Goal: Information Seeking & Learning: Understand process/instructions

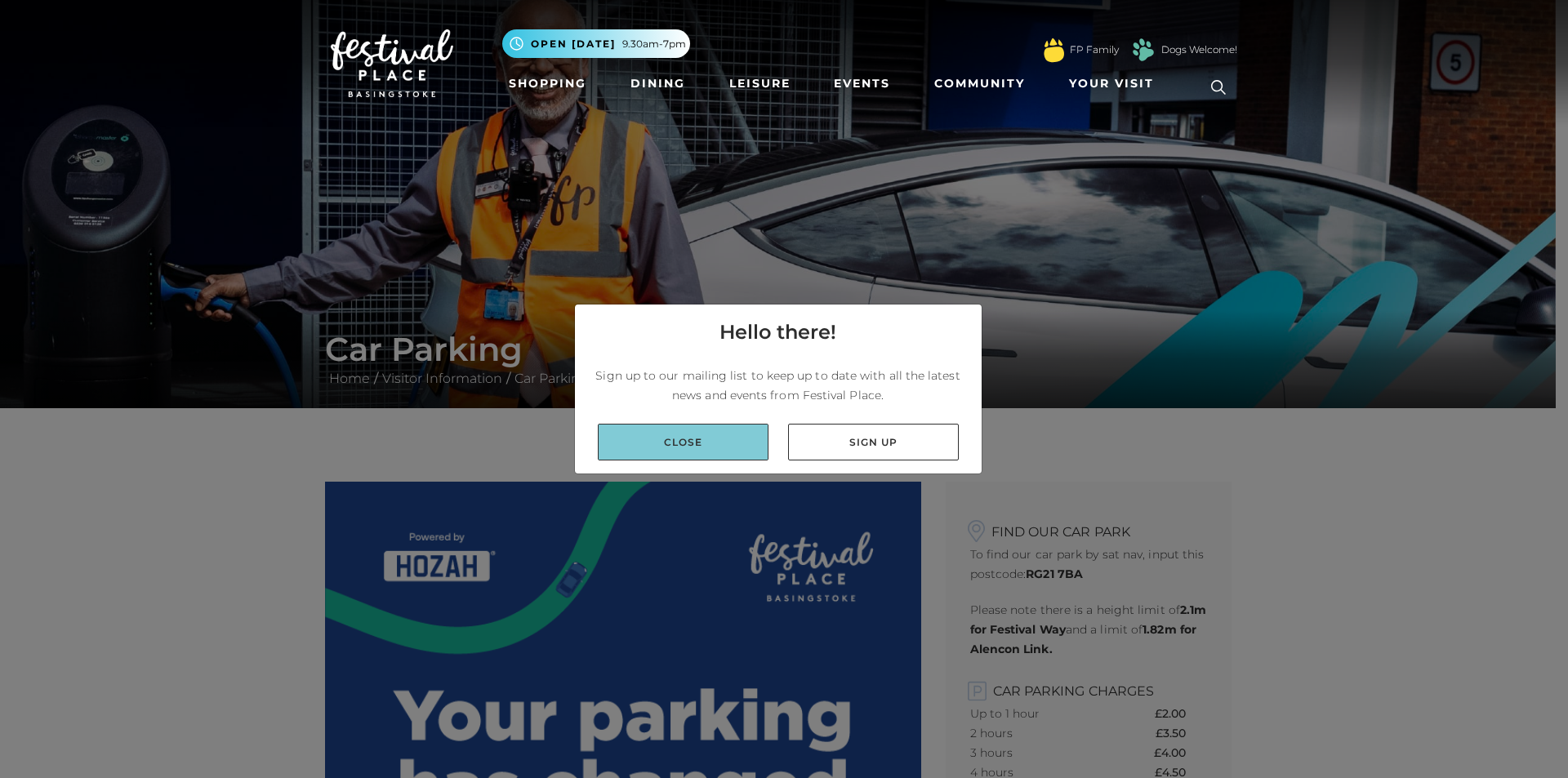
click at [690, 442] on link "Close" at bounding box center [683, 443] width 170 height 37
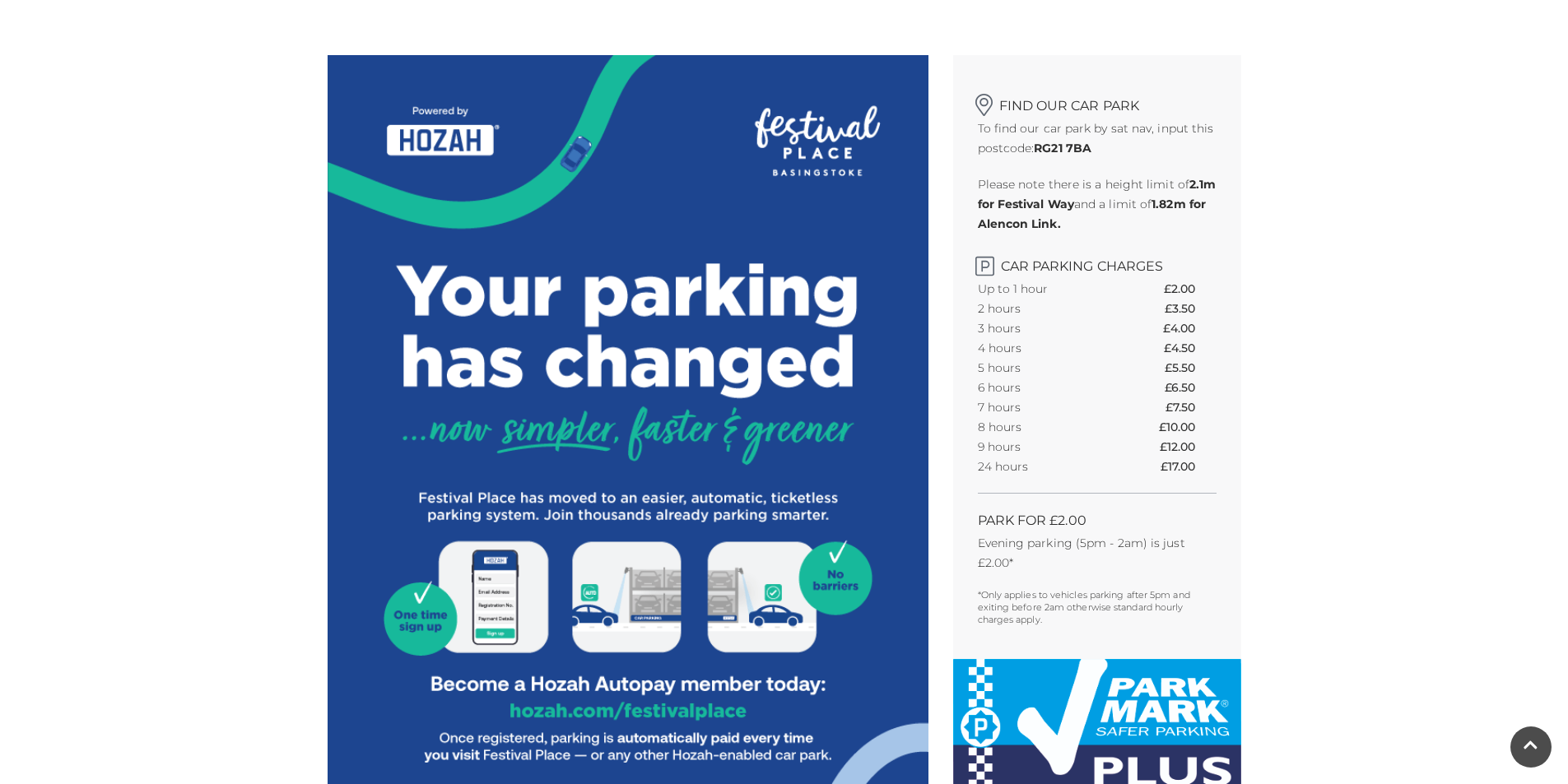
scroll to position [411, 0]
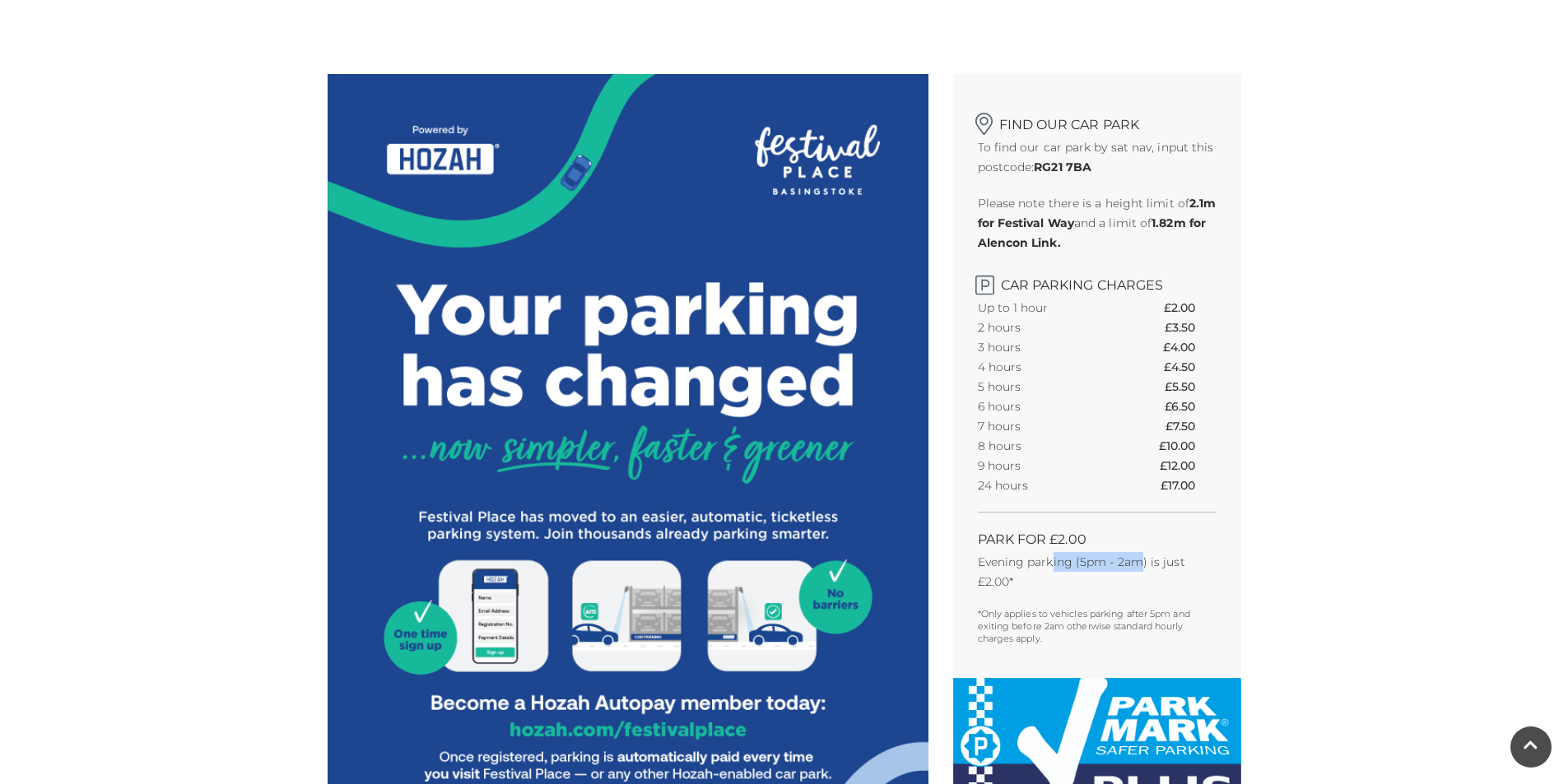
drag, startPoint x: 1052, startPoint y: 557, endPoint x: 1146, endPoint y: 564, distance: 94.3
click at [1145, 564] on p "Evening parking (5pm - 2am) is just £2.00*" at bounding box center [1097, 572] width 239 height 40
click at [1146, 564] on p "Evening parking (5pm - 2am) is just £2.00*" at bounding box center [1097, 572] width 239 height 40
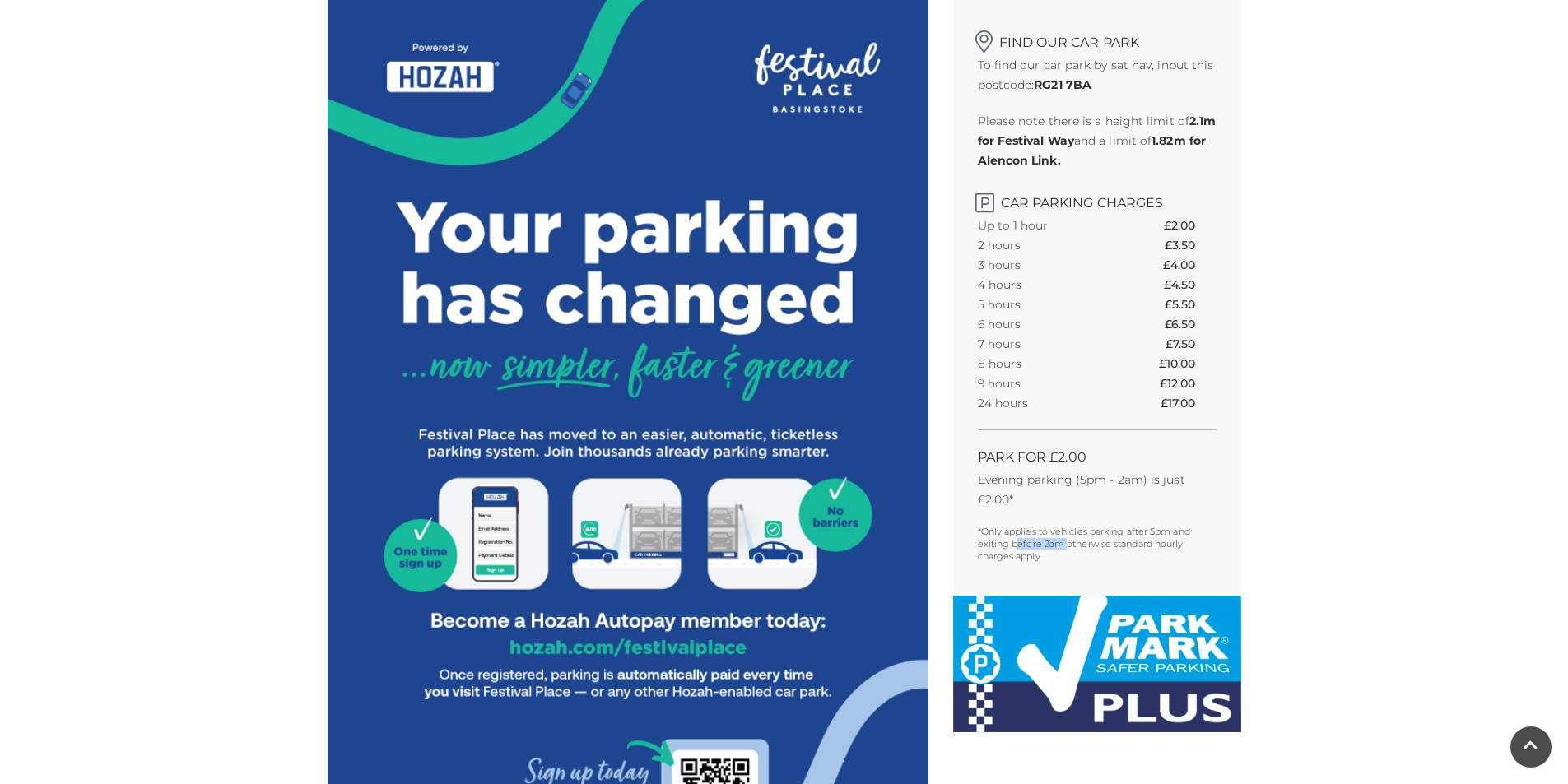
drag, startPoint x: 1017, startPoint y: 542, endPoint x: 1118, endPoint y: 537, distance: 101.1
click at [1117, 537] on p "*Only applies to vehicles parking after 5pm and exiting before 2am otherwise st…" at bounding box center [1097, 544] width 239 height 37
drag, startPoint x: 1118, startPoint y: 537, endPoint x: 1194, endPoint y: 534, distance: 76.1
click at [1121, 537] on p "*Only applies to vehicles parking after 5pm and exiting before 2am otherwise st…" at bounding box center [1097, 544] width 239 height 37
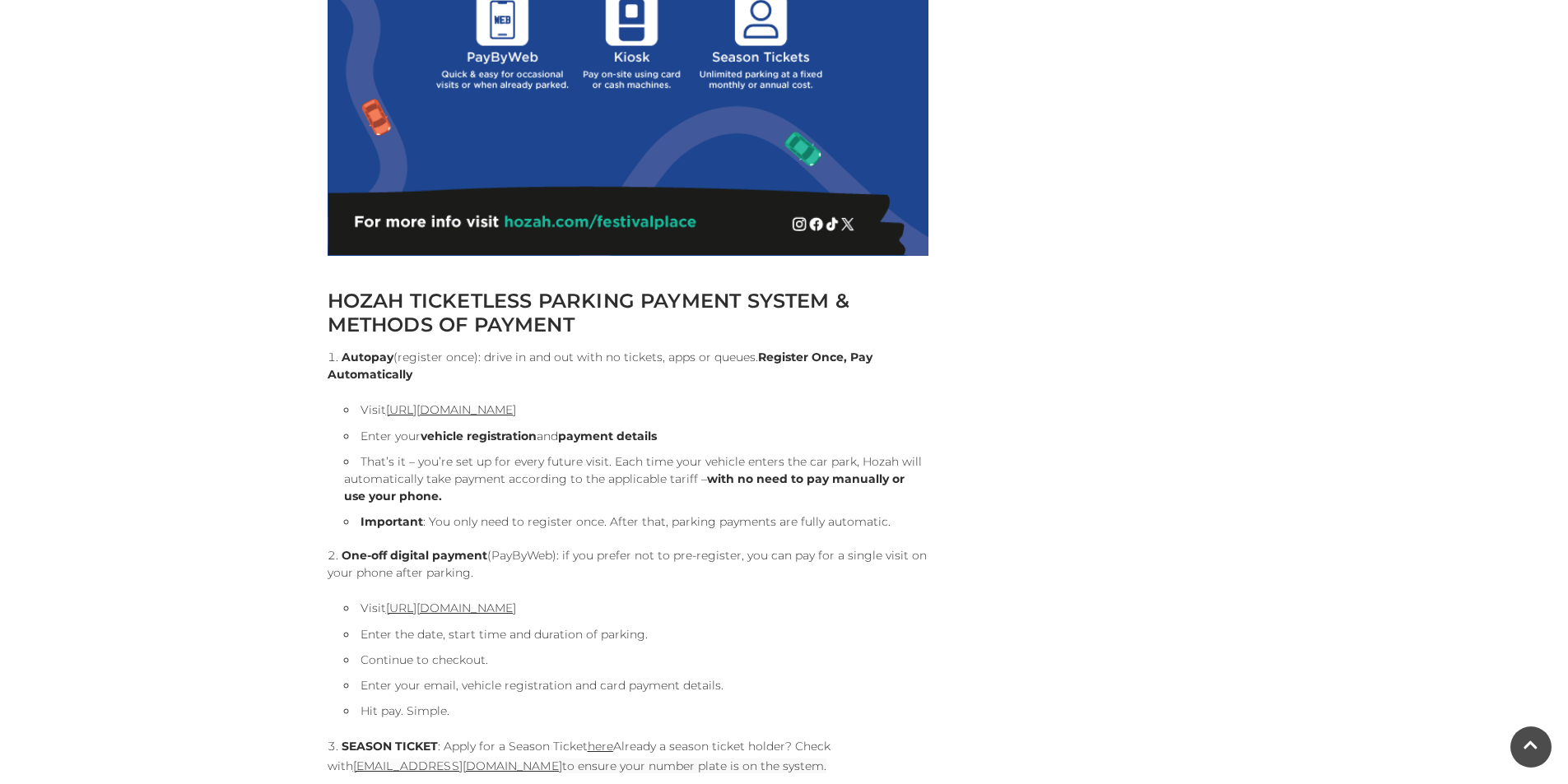
scroll to position [1481, 0]
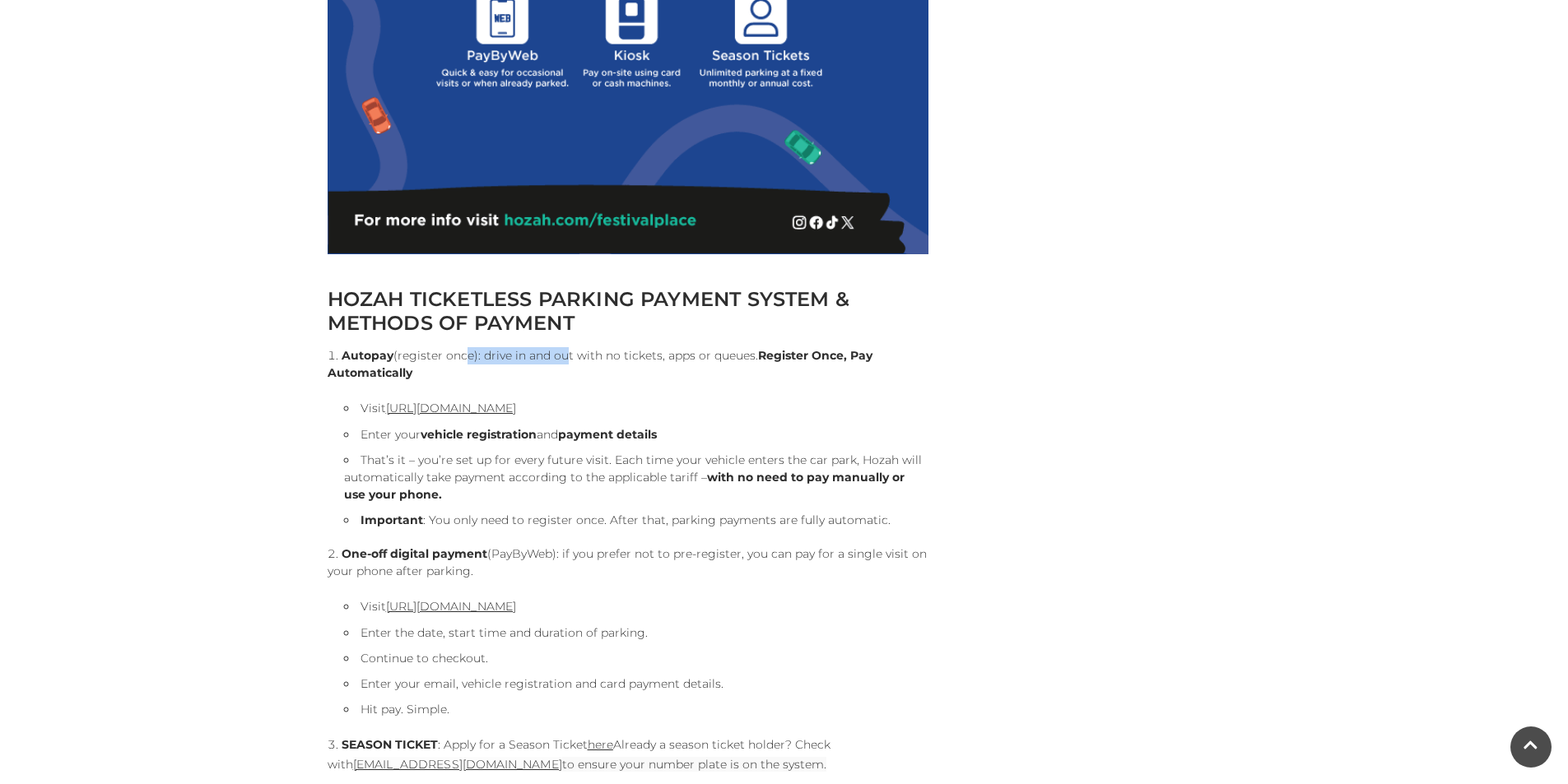
drag, startPoint x: 457, startPoint y: 352, endPoint x: 557, endPoint y: 352, distance: 100.0
click at [557, 352] on li "Autopay (register once): drive in and out with no tickets, apps or queues. Regi…" at bounding box center [627, 438] width 601 height 182
drag, startPoint x: 688, startPoint y: 350, endPoint x: 770, endPoint y: 350, distance: 82.0
click at [765, 350] on li "Autopay (register once): drive in and out with no tickets, apps or queues. Regi…" at bounding box center [627, 438] width 601 height 182
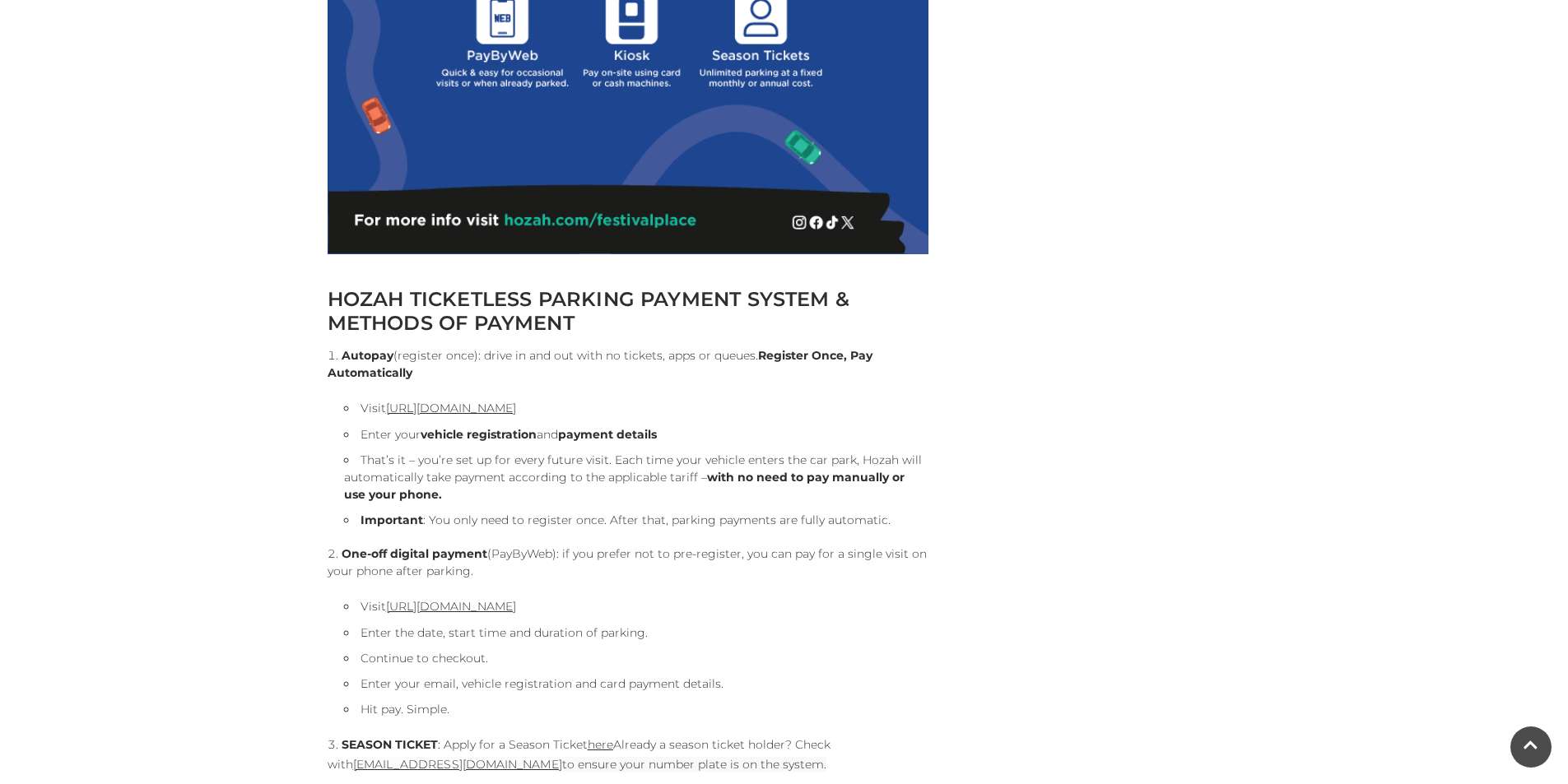
click at [770, 350] on strong "Register Once, Pay Automatically" at bounding box center [600, 364] width 545 height 32
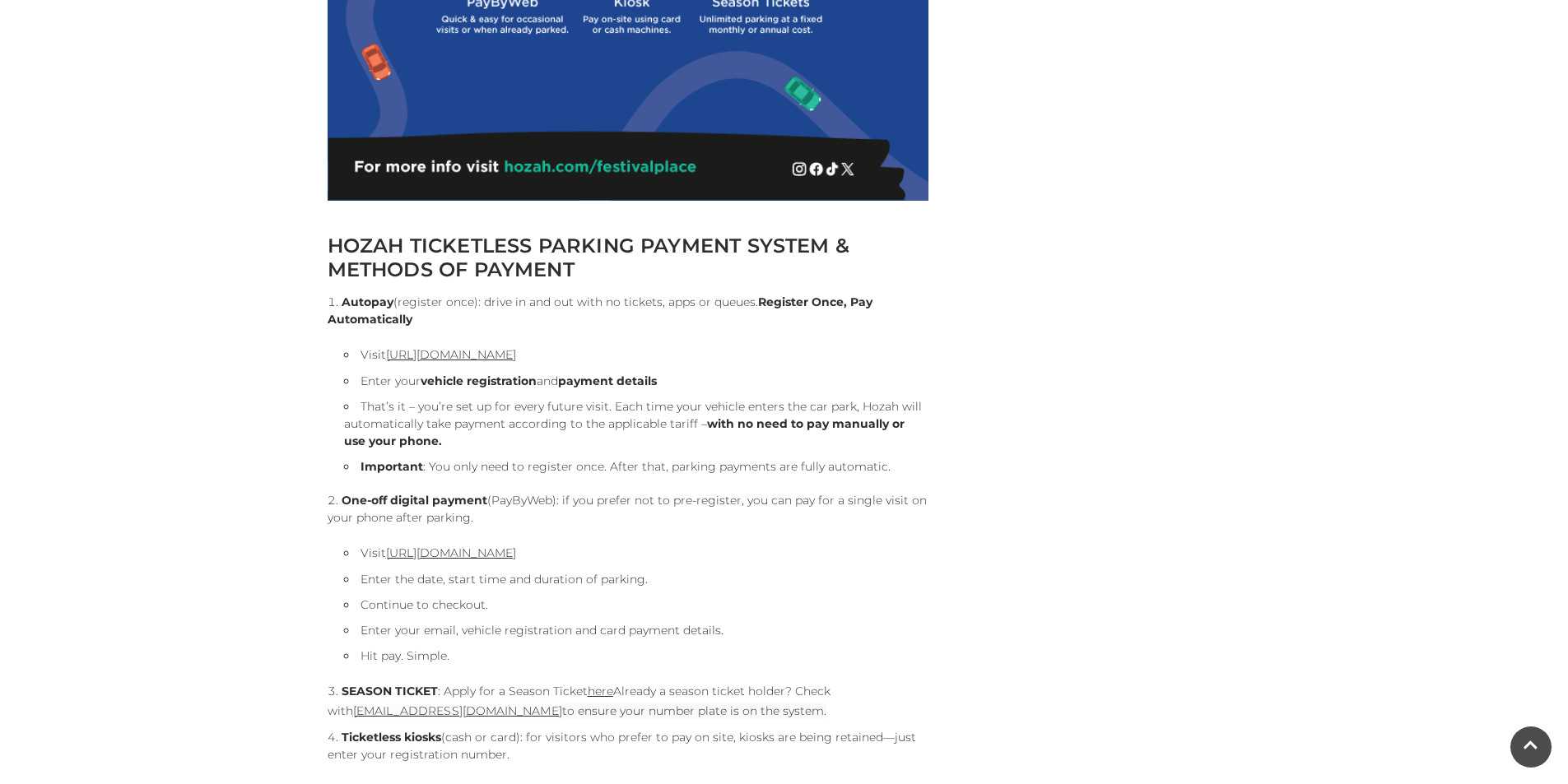
scroll to position [1564, 0]
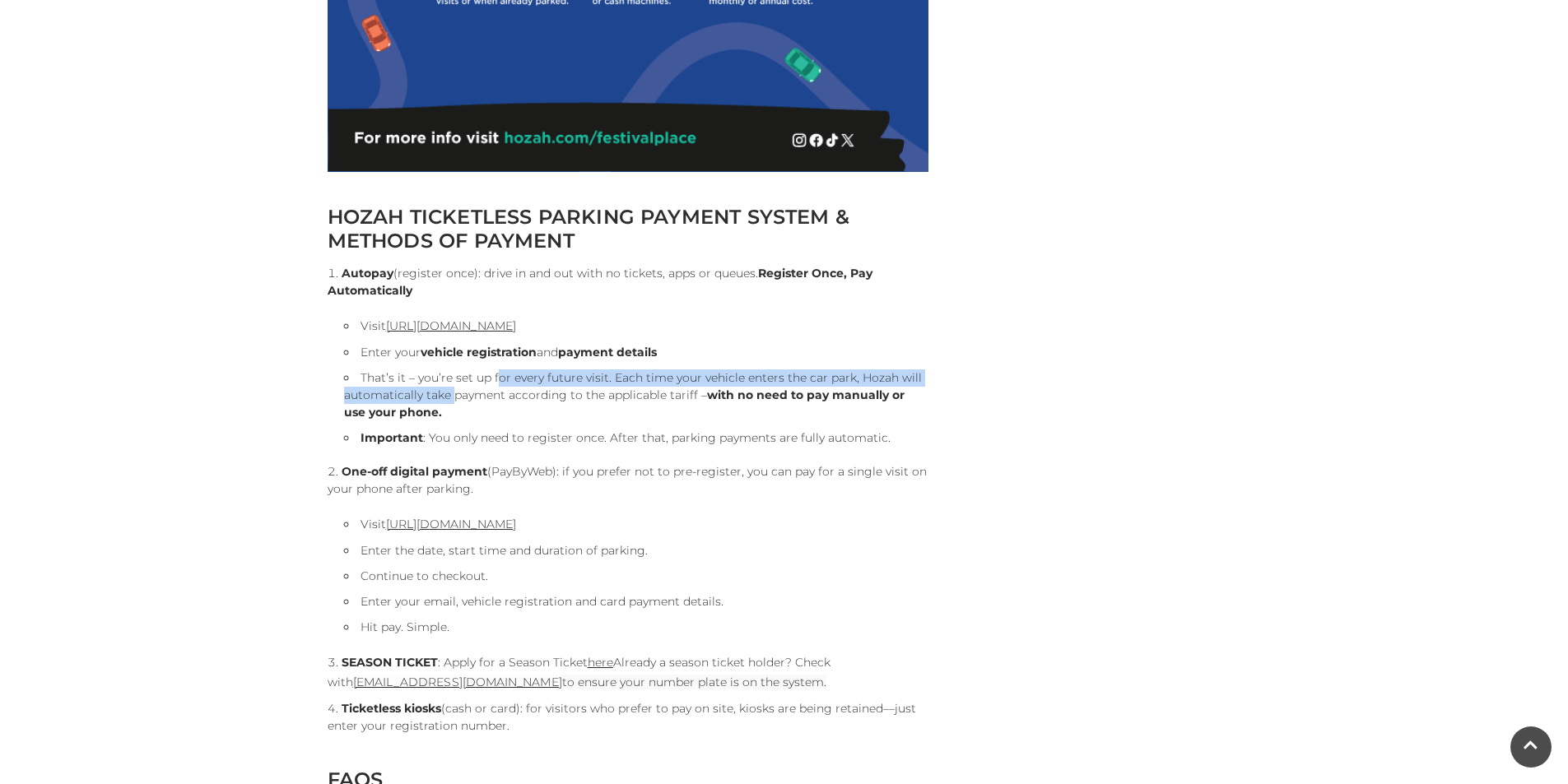
drag, startPoint x: 528, startPoint y: 384, endPoint x: 538, endPoint y: 384, distance: 10.0
click at [534, 384] on li "That’s it – you’re set up for every future visit. Each time your vehicle enters…" at bounding box center [636, 396] width 584 height 52
click at [538, 384] on li "That’s it – you’re set up for every future visit. Each time your vehicle enters…" at bounding box center [636, 396] width 584 height 52
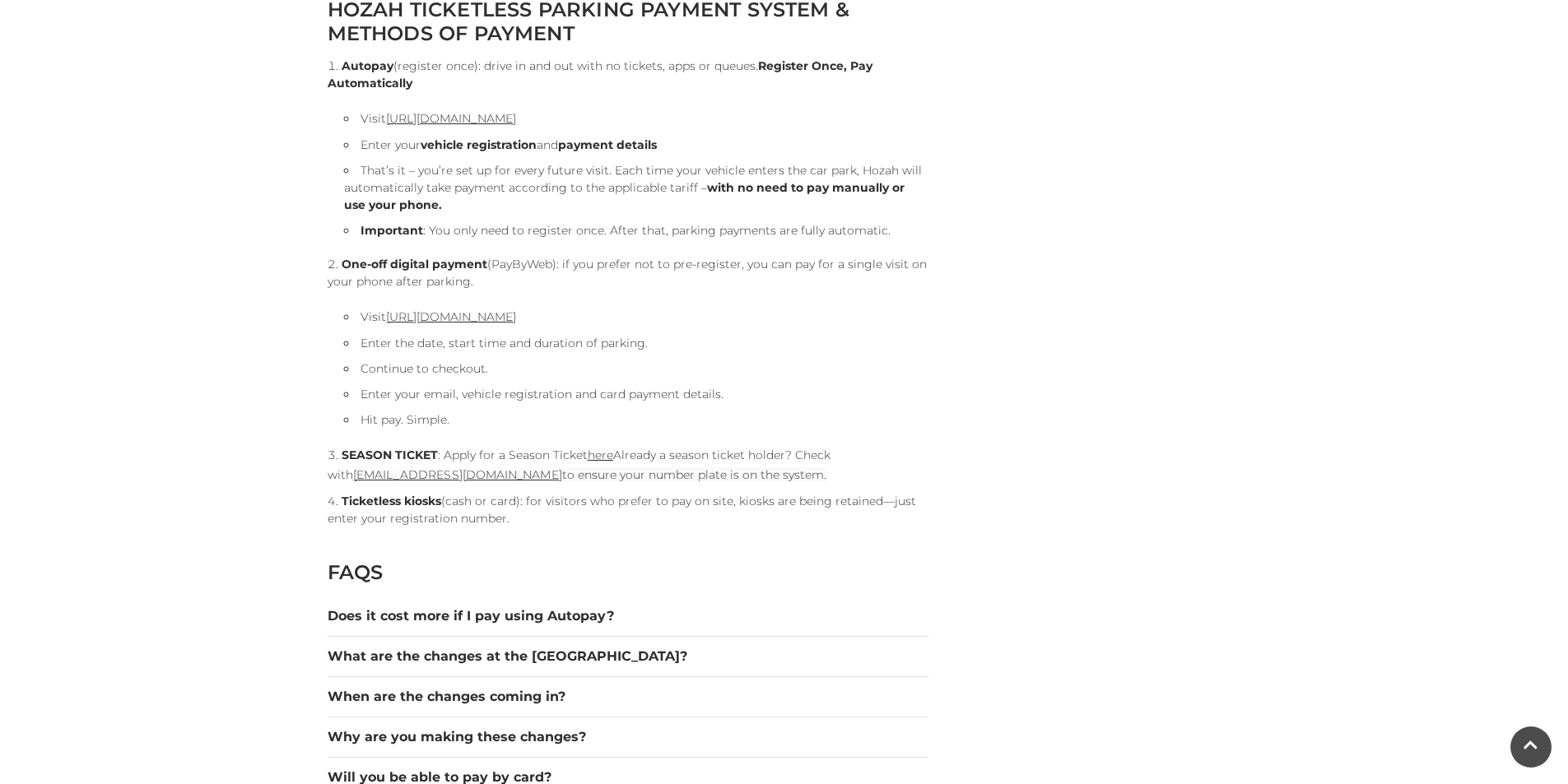
scroll to position [1810, 0]
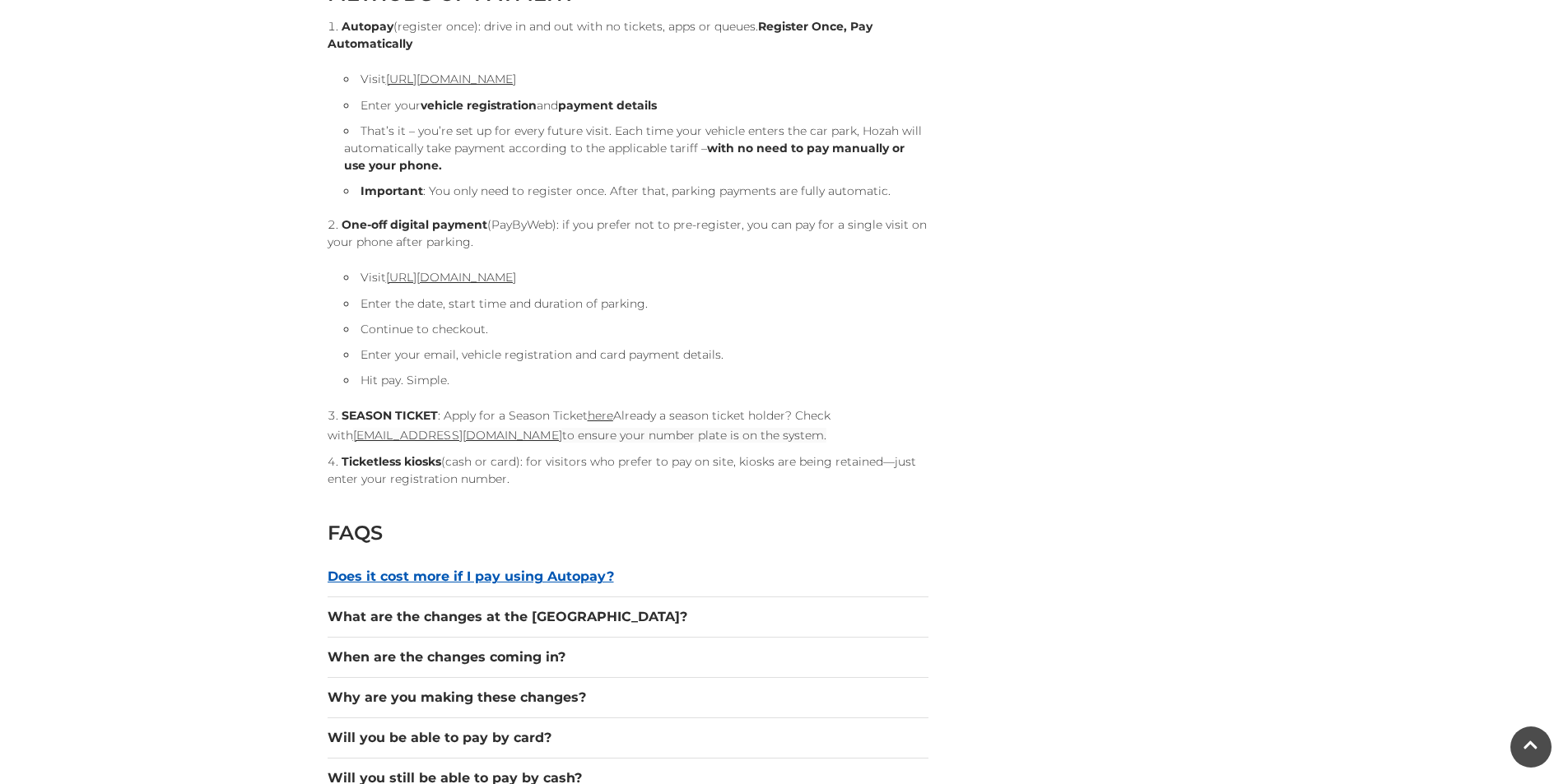
click at [632, 582] on button "Does it cost more if I pay using Autopay?" at bounding box center [627, 577] width 601 height 19
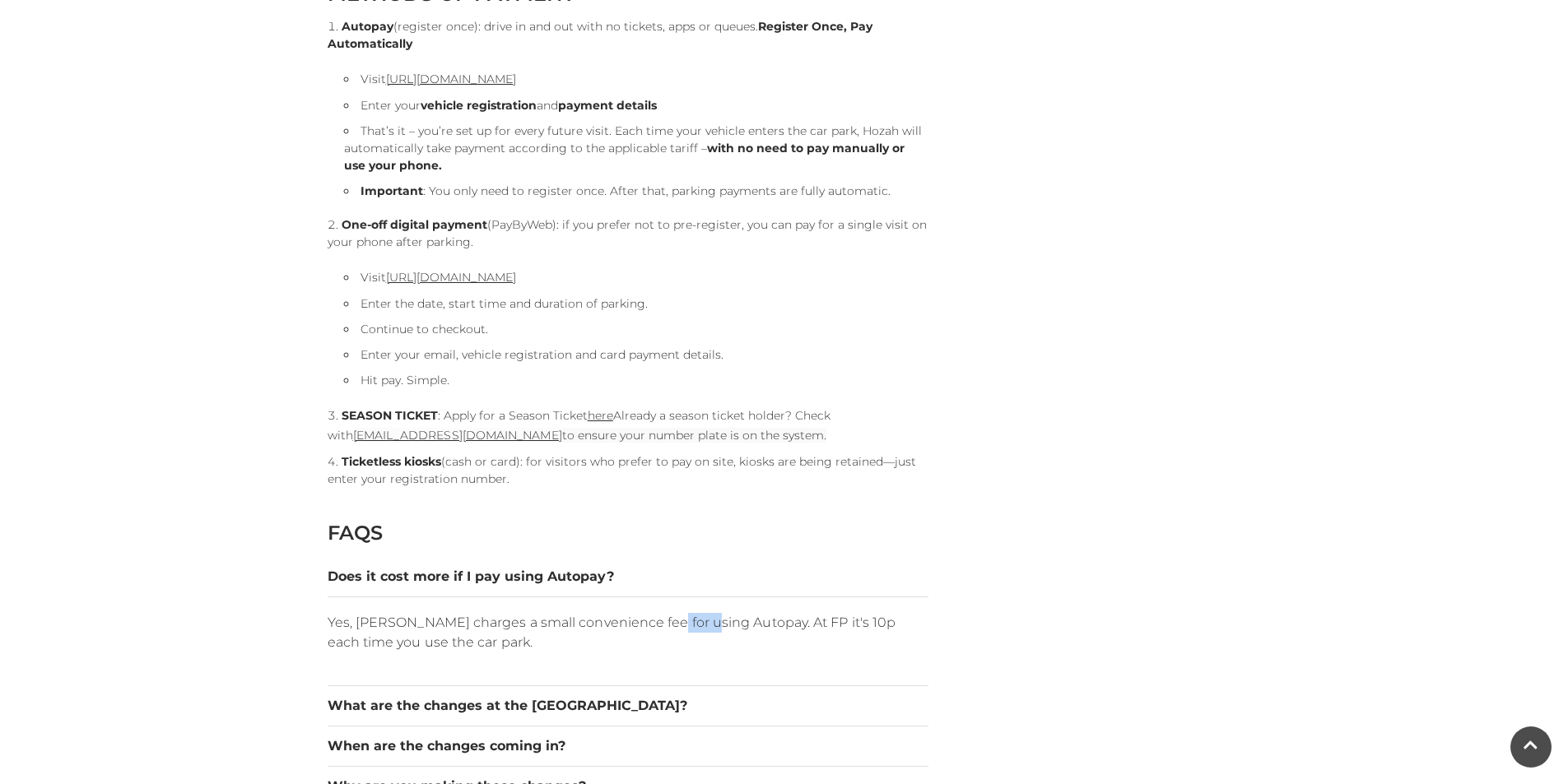
drag, startPoint x: 703, startPoint y: 619, endPoint x: 741, endPoint y: 619, distance: 38.0
click at [735, 619] on p "Yes, [PERSON_NAME] charges a small convenience fee for using Autopay. At FP it'…" at bounding box center [627, 633] width 601 height 40
click at [741, 619] on p "Yes, [PERSON_NAME] charges a small convenience fee for using Autopay. At FP it'…" at bounding box center [627, 633] width 601 height 40
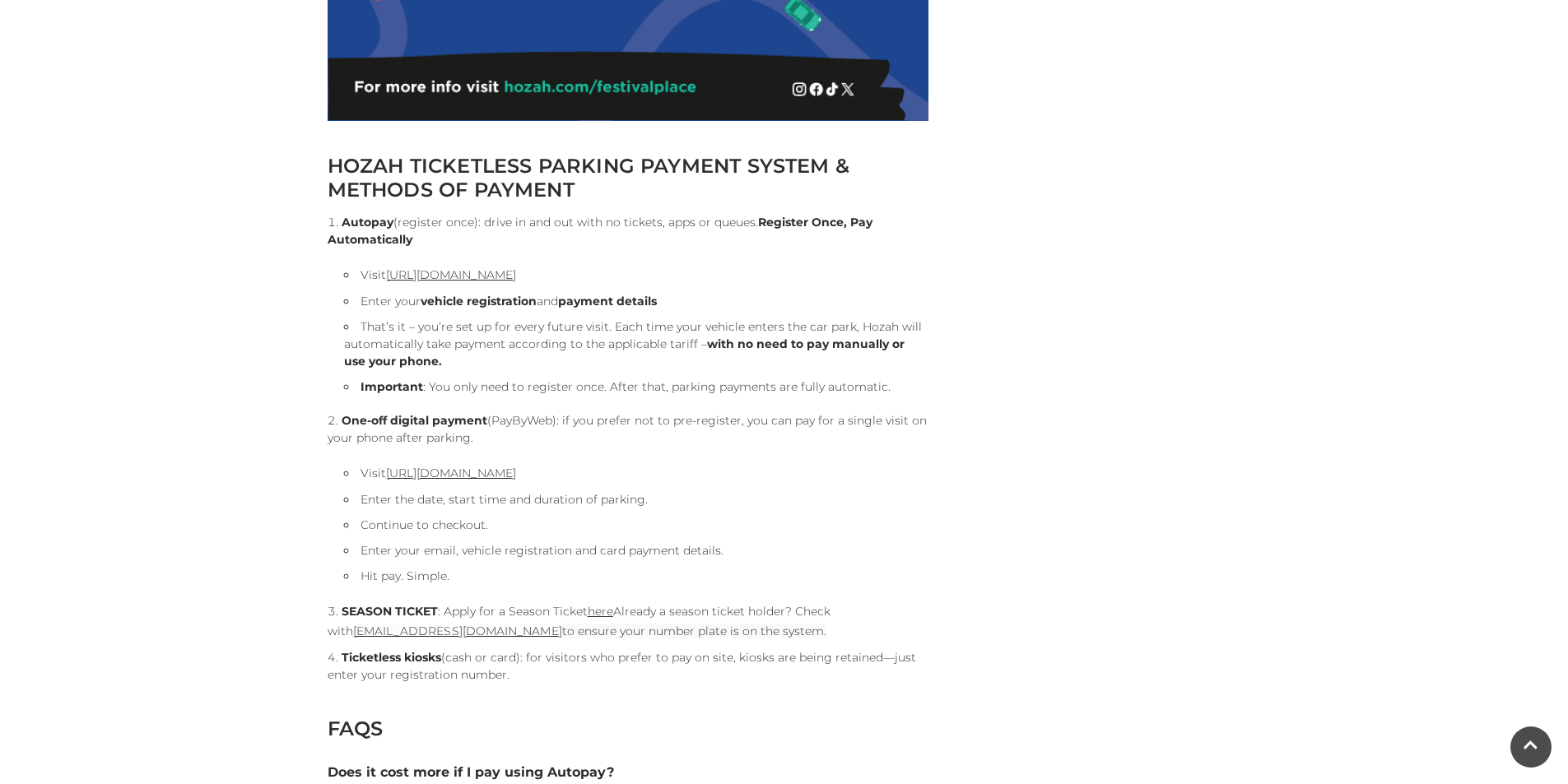
scroll to position [1564, 0]
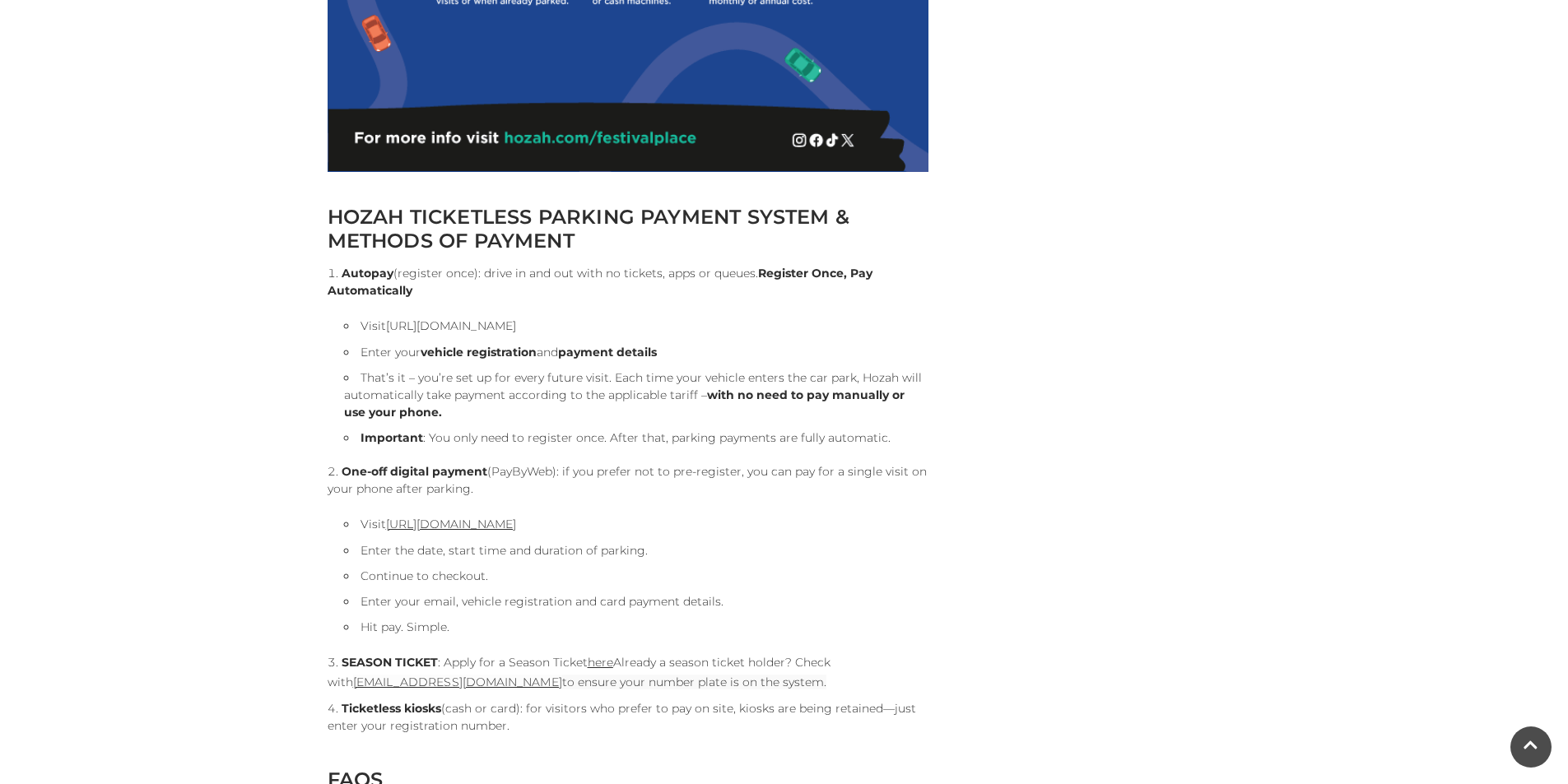
click at [516, 327] on link "[URL][DOMAIN_NAME]" at bounding box center [450, 326] width 130 height 15
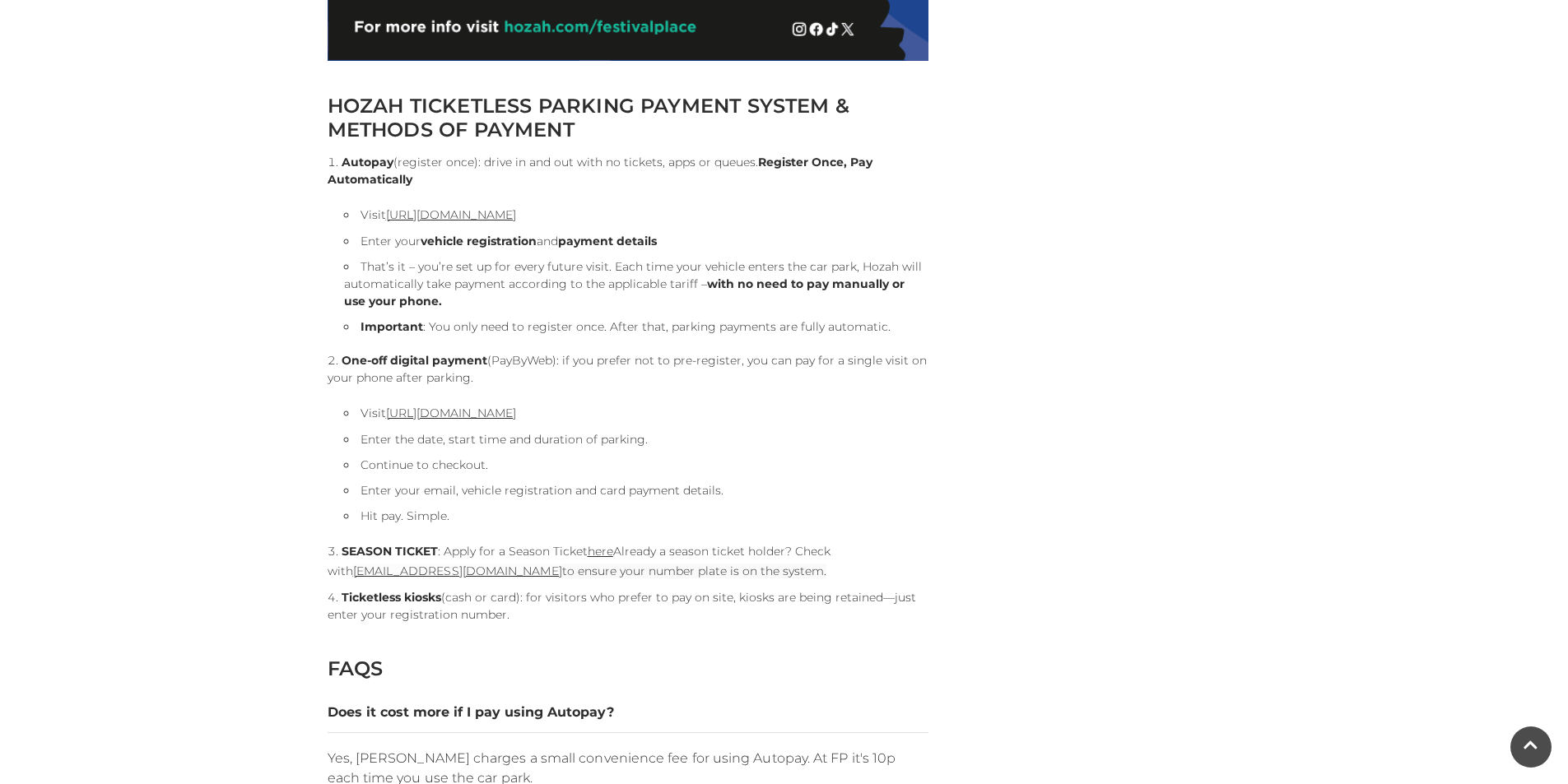
scroll to position [1646, 0]
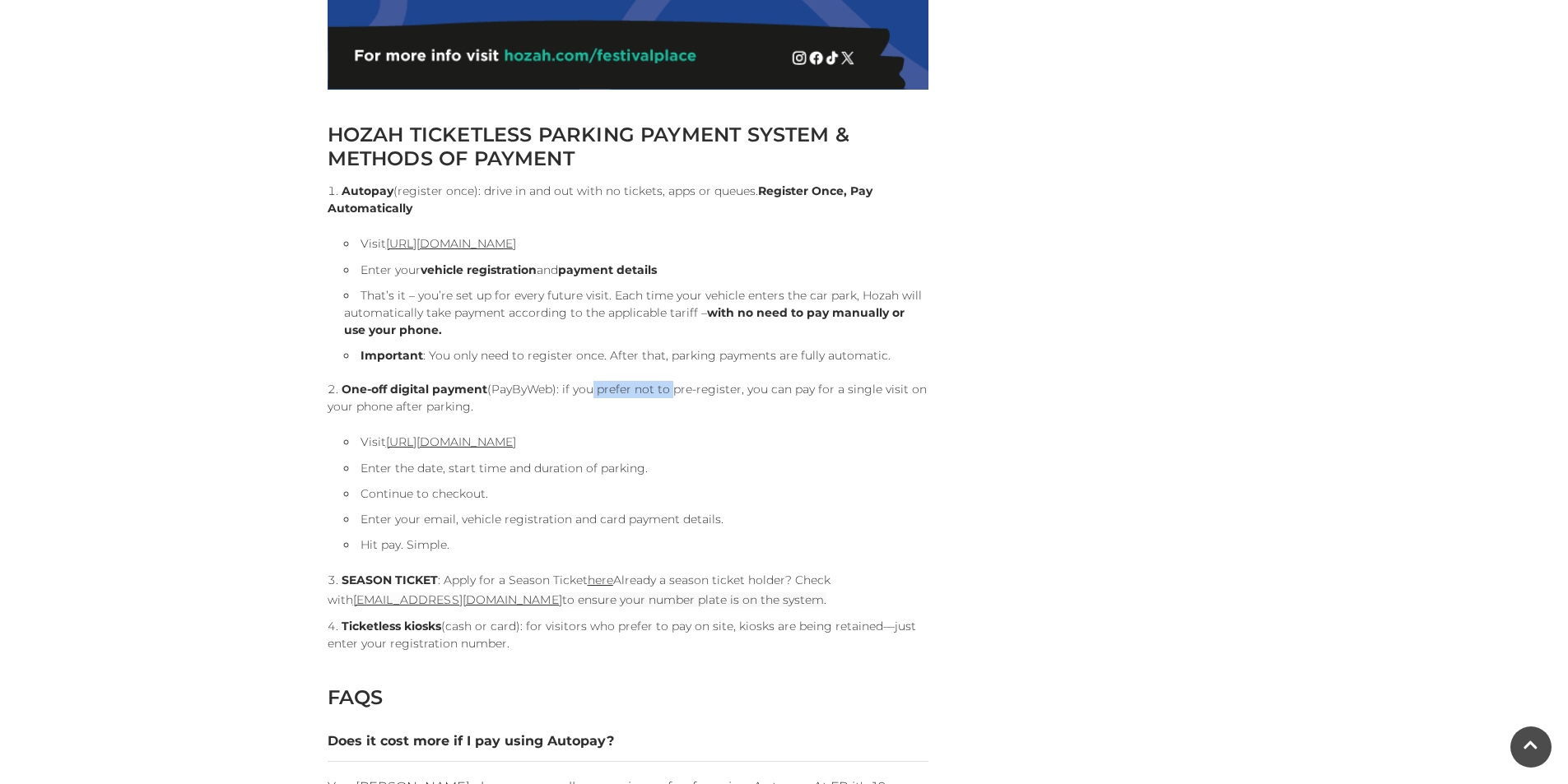
drag, startPoint x: 583, startPoint y: 385, endPoint x: 714, endPoint y: 387, distance: 131.0
click at [712, 387] on li "One-off digital payment (PayByWeb): if you prefer not to pre-register, you can …" at bounding box center [627, 467] width 601 height 173
click at [714, 387] on li "One-off digital payment (PayByWeb): if you prefer not to pre-register, you can …" at bounding box center [627, 467] width 601 height 173
click at [526, 626] on li "Ticketless kiosks (cash or card): for visitors who prefer to pay on site, kiosk…" at bounding box center [627, 634] width 601 height 35
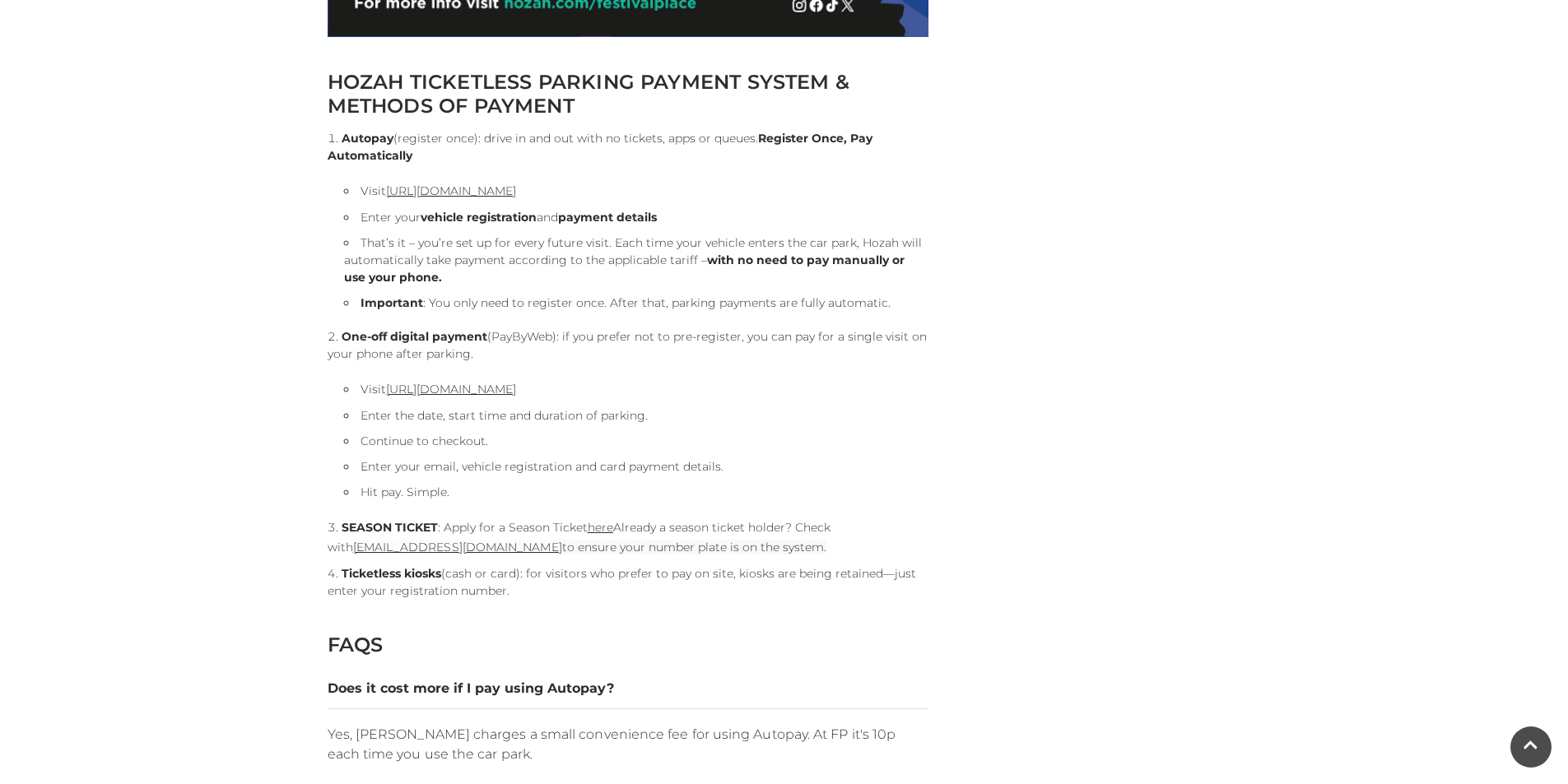
scroll to position [1728, 0]
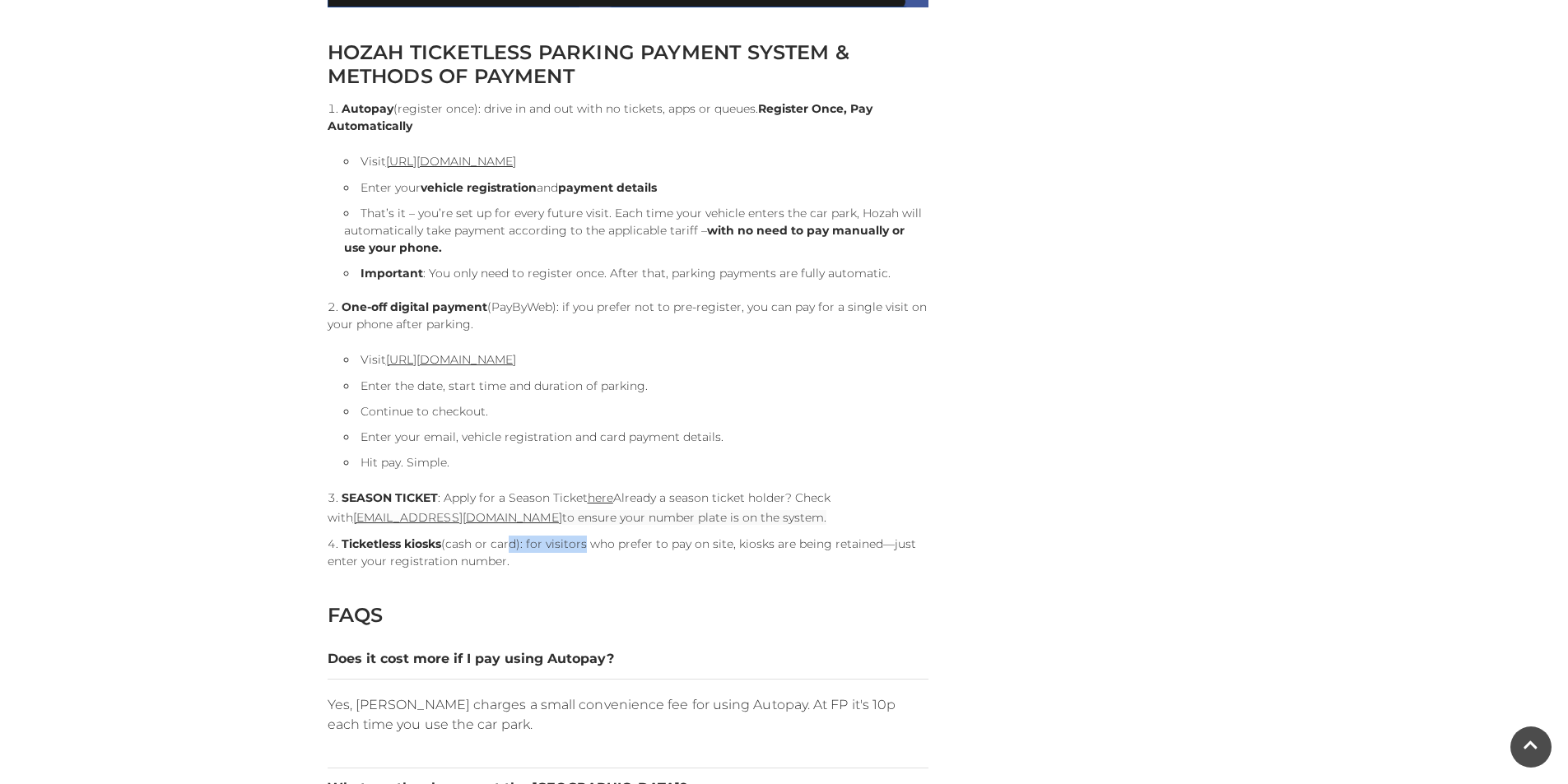
drag, startPoint x: 512, startPoint y: 547, endPoint x: 607, endPoint y: 539, distance: 95.3
click at [607, 539] on li "Ticketless kiosks (cash or card): for visitors who prefer to pay on site, kiosk…" at bounding box center [627, 552] width 601 height 35
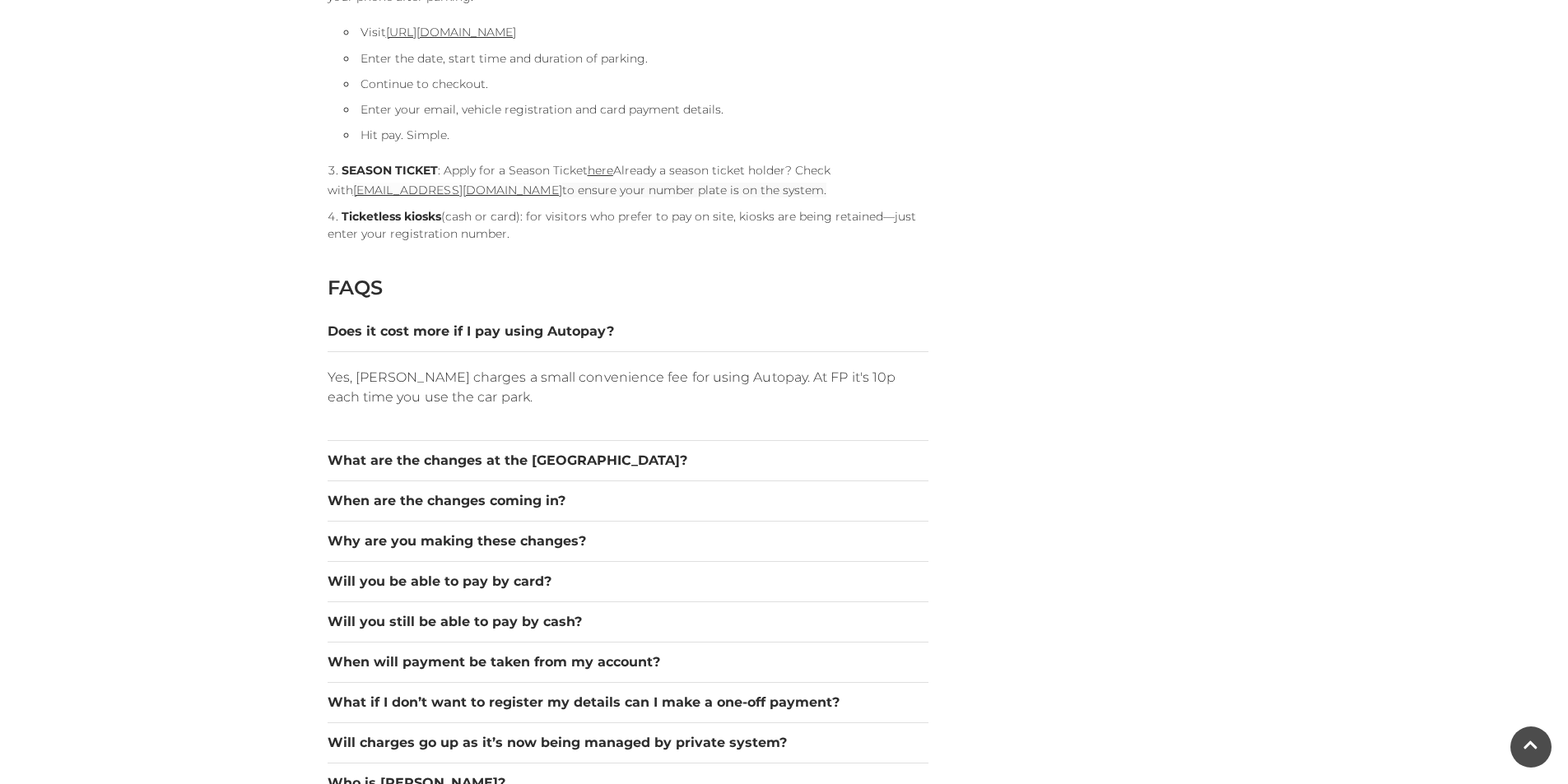
scroll to position [2057, 0]
click at [399, 464] on button "What are the changes at the [GEOGRAPHIC_DATA]?" at bounding box center [627, 459] width 601 height 19
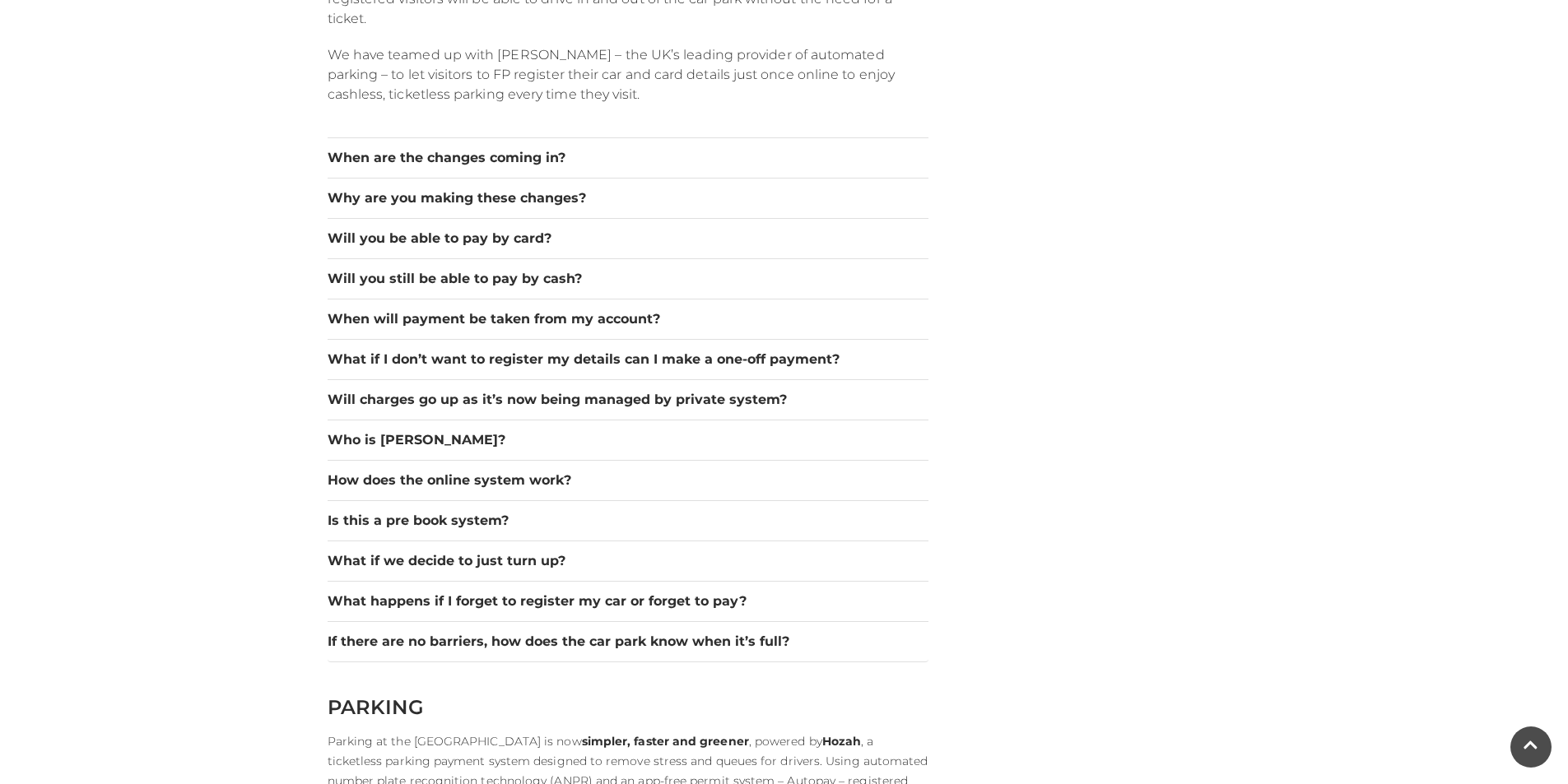
scroll to position [2551, 0]
click at [325, 323] on div "HOZAH TICKETLESS PARKING PAYMENT SYSTEM & METHODS OF PAYMENT Autopay (register …" at bounding box center [627, 136] width 626 height 4404
click at [354, 316] on button "When will payment be taken from my account?" at bounding box center [627, 319] width 601 height 19
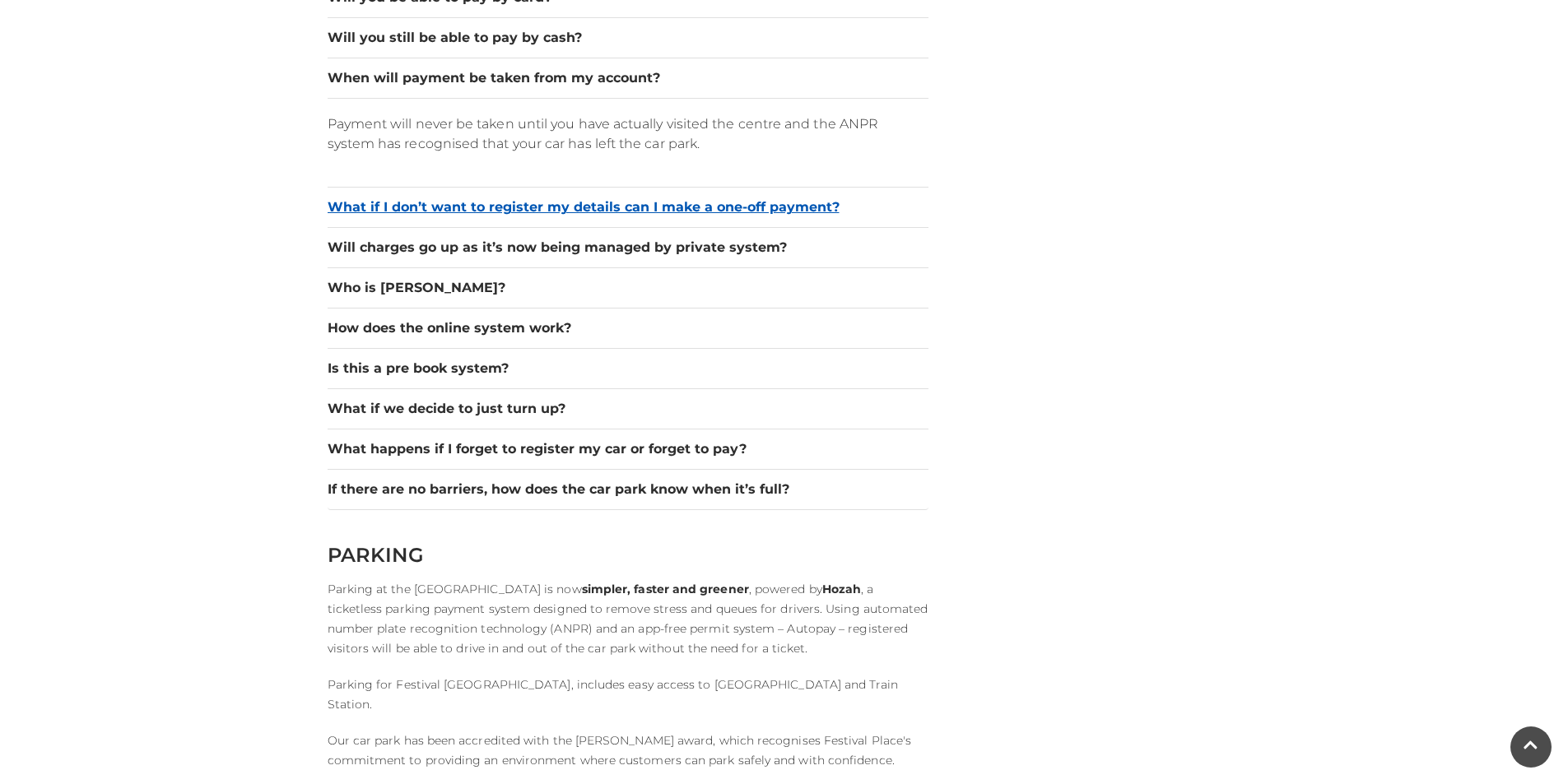
click at [474, 210] on button "What if I don’t want to register my details can I make a one-off payment?" at bounding box center [627, 207] width 601 height 19
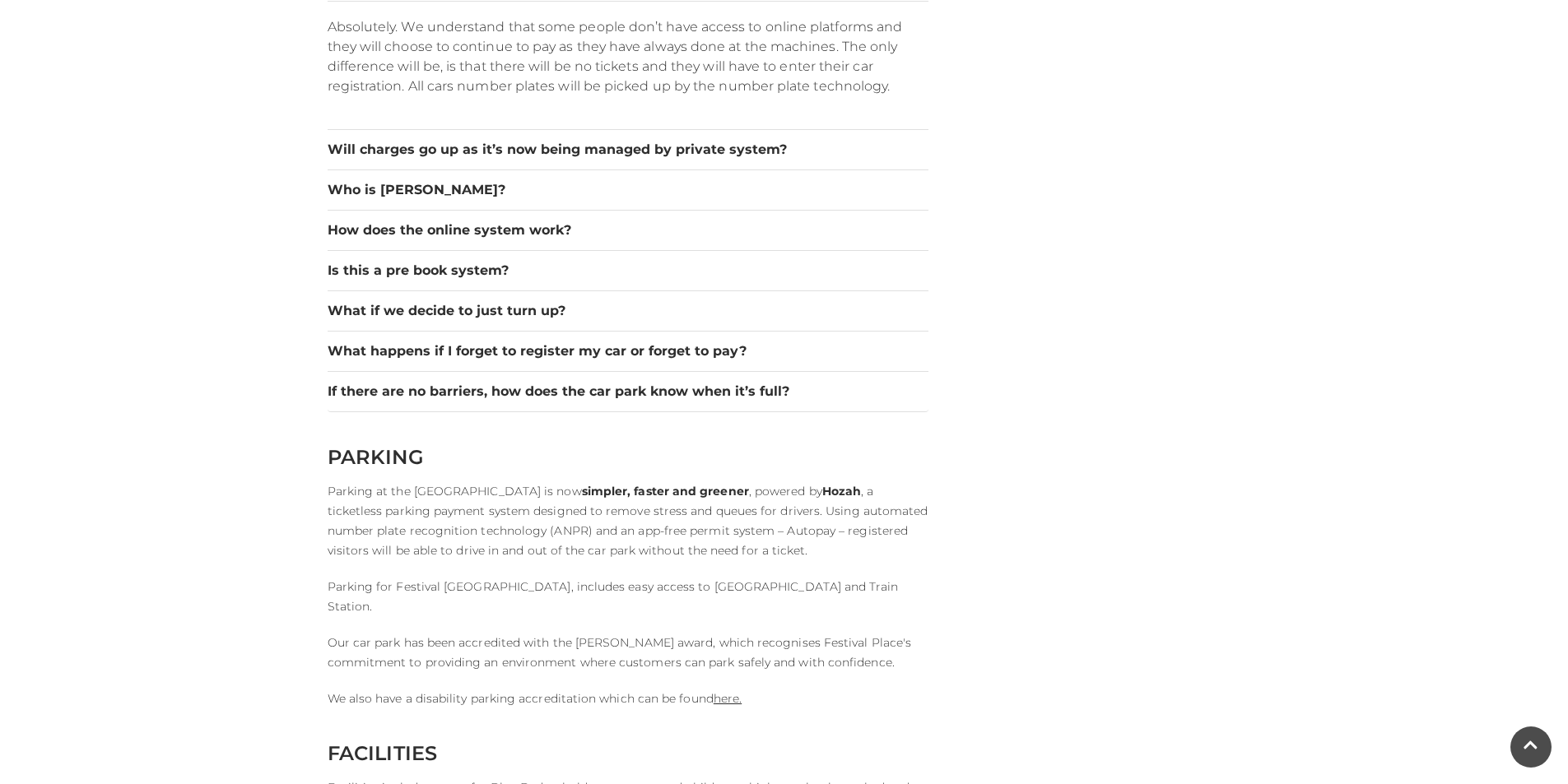
scroll to position [2716, 0]
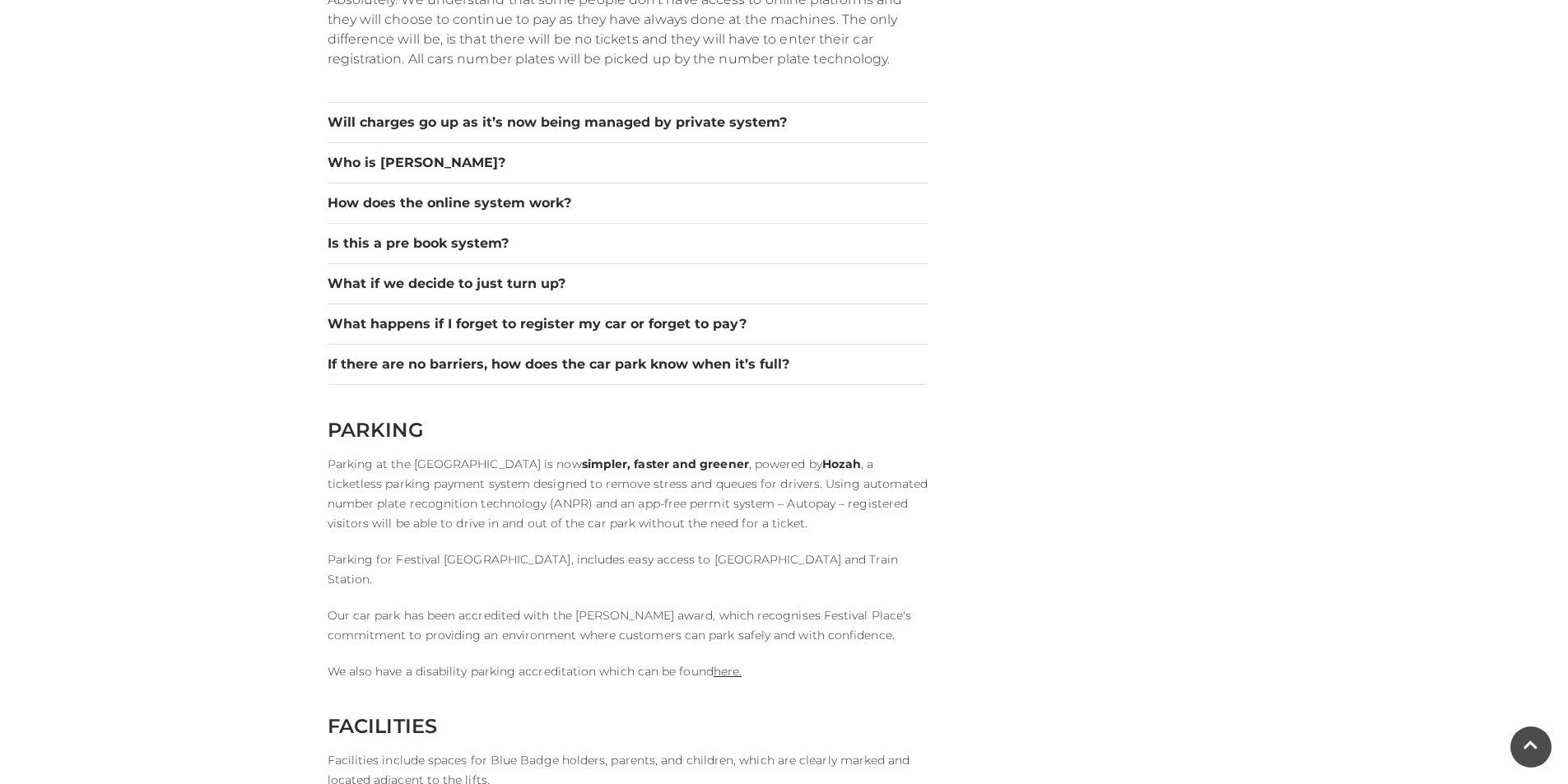
click at [389, 271] on div "What if we decide to just turn up?" at bounding box center [627, 285] width 601 height 41
click at [381, 276] on button "What if we decide to just turn up?" at bounding box center [627, 284] width 601 height 19
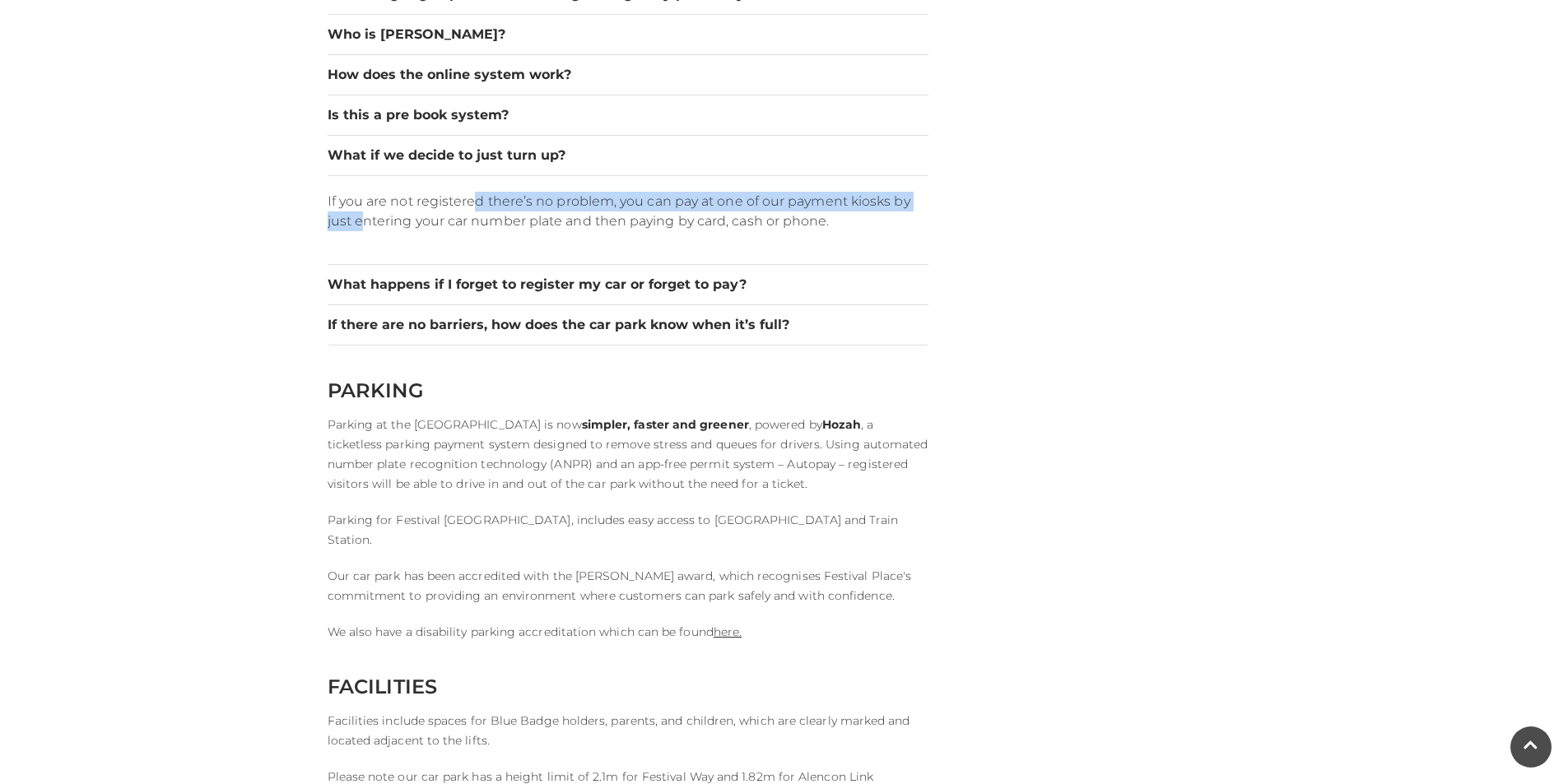
drag, startPoint x: 362, startPoint y: 214, endPoint x: 488, endPoint y: 209, distance: 126.1
click at [483, 209] on p "If you are not registered there’s no problem, you can pay at one of our payment…" at bounding box center [627, 211] width 601 height 40
click at [488, 209] on p "If you are not registered there’s no problem, you can pay at one of our payment…" at bounding box center [627, 211] width 601 height 40
click at [473, 265] on div "If you are not registered there’s no problem, you can pay at one of our payment…" at bounding box center [627, 219] width 601 height 88
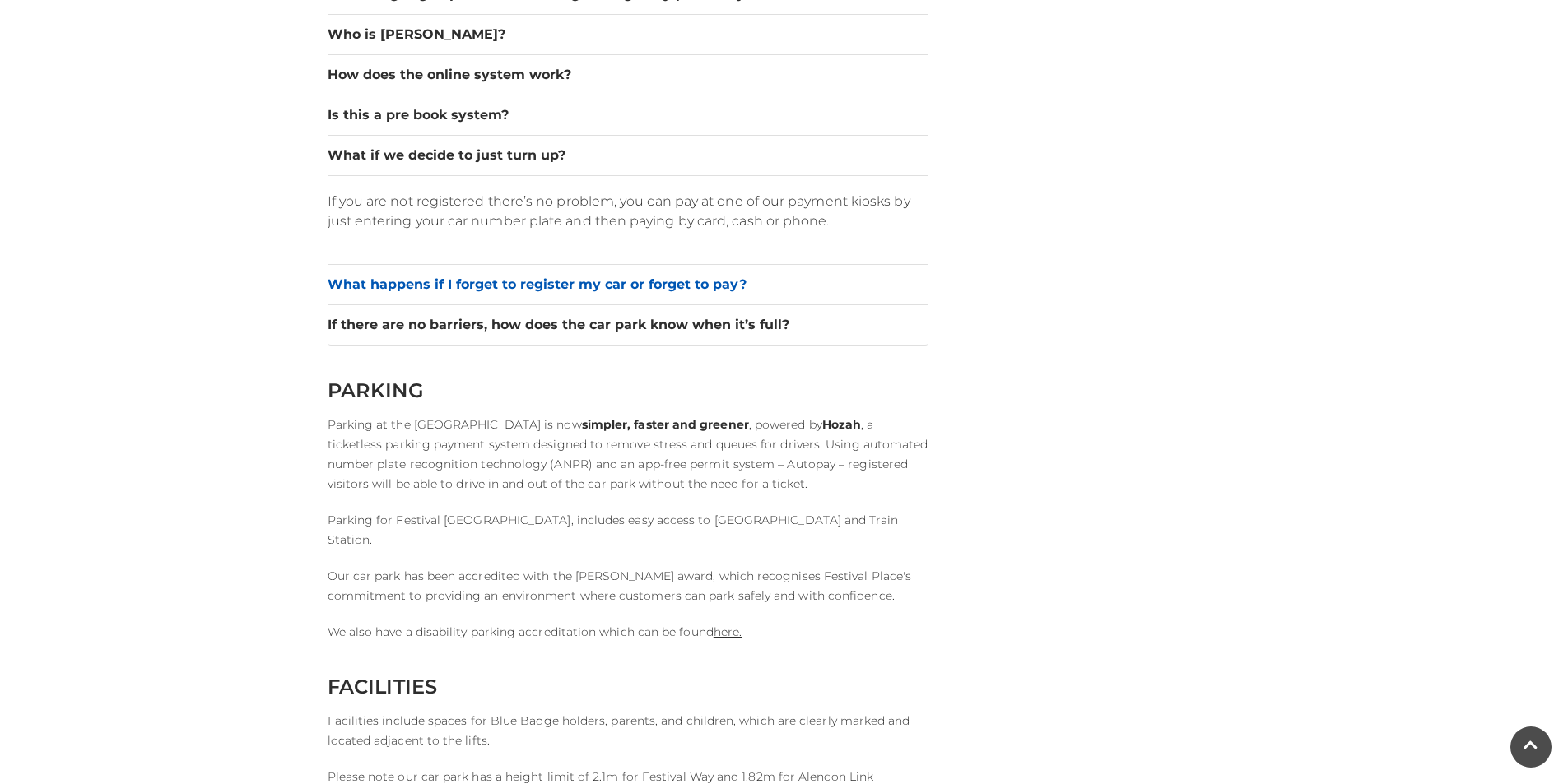
click at [464, 276] on button "What happens if I forget to register my car or forget to pay?" at bounding box center [627, 285] width 601 height 19
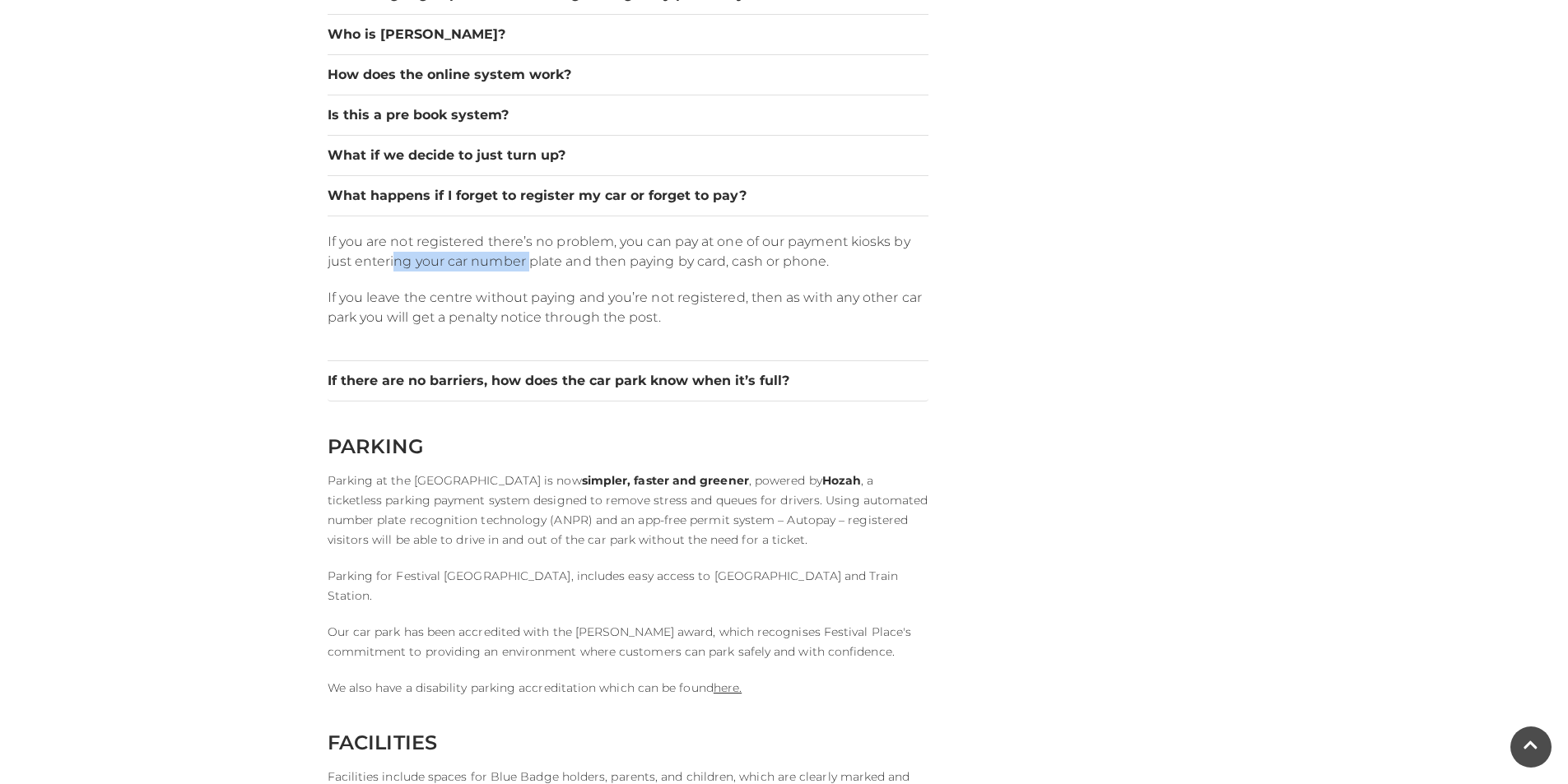
drag, startPoint x: 405, startPoint y: 254, endPoint x: 551, endPoint y: 254, distance: 146.0
click at [542, 254] on p "If you are not registered there’s no problem, you can pay at one of our payment…" at bounding box center [627, 251] width 601 height 40
click at [551, 254] on p "If you are not registered there’s no problem, you can pay at one of our payment…" at bounding box center [627, 251] width 601 height 40
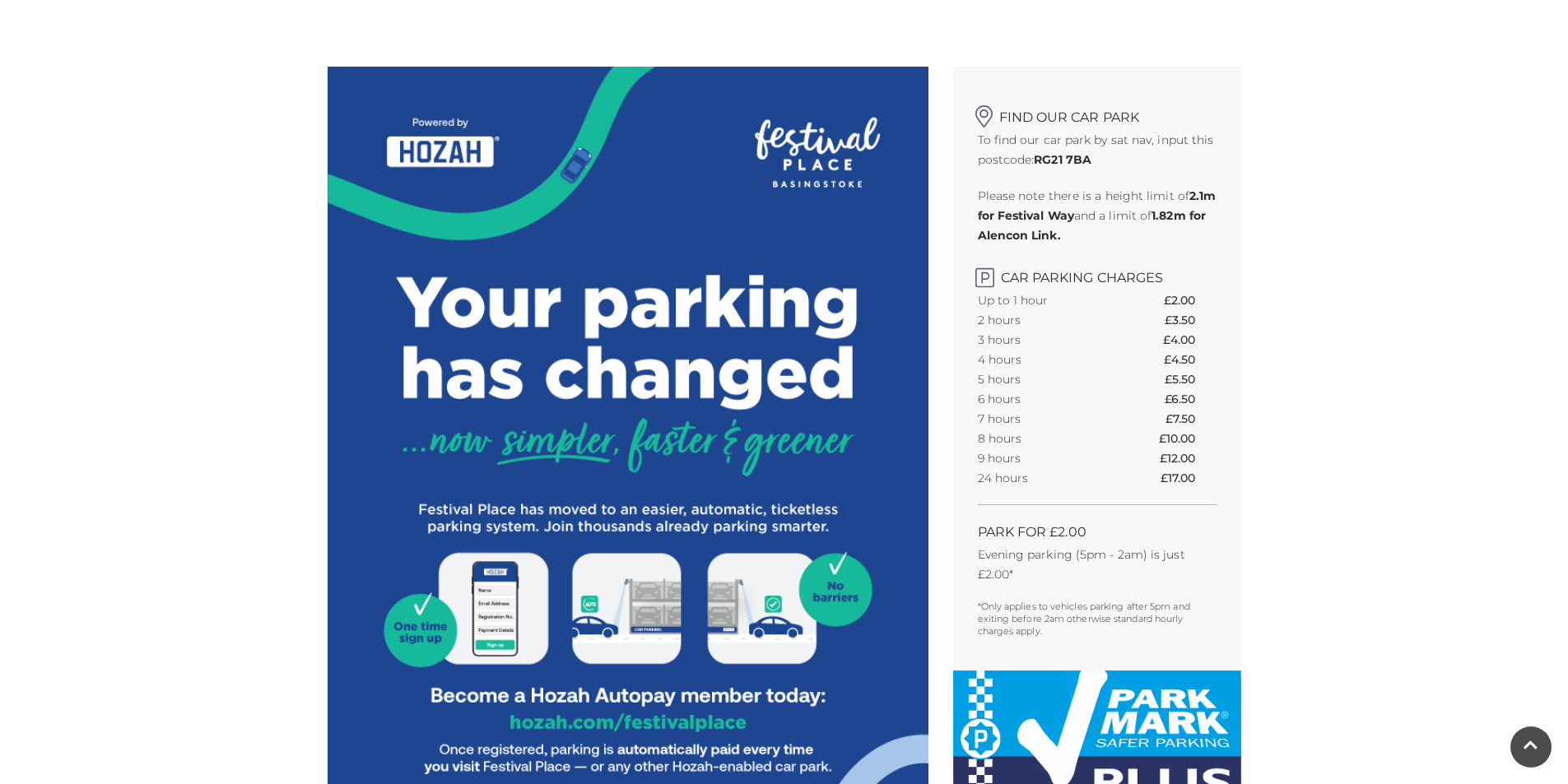
scroll to position [411, 0]
